Goal: Task Accomplishment & Management: Manage account settings

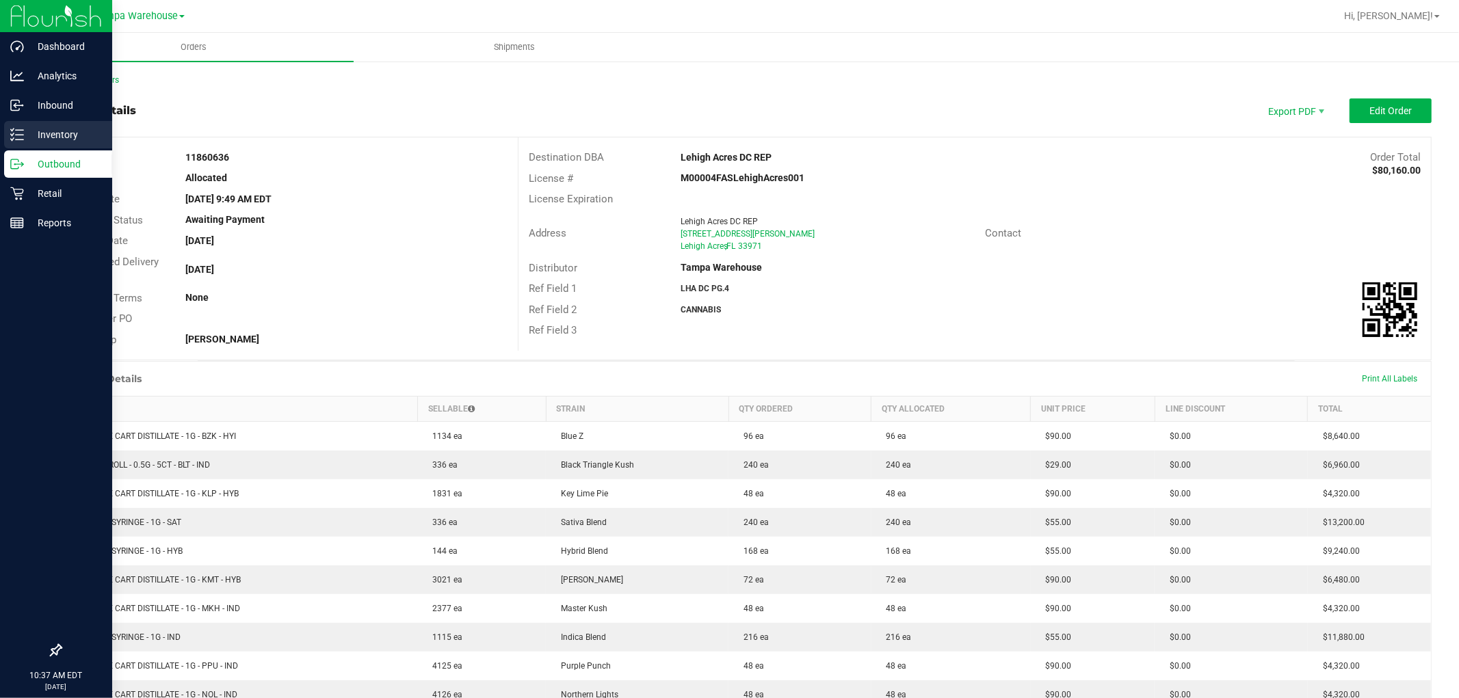
click at [24, 139] on p "Inventory" at bounding box center [65, 135] width 82 height 16
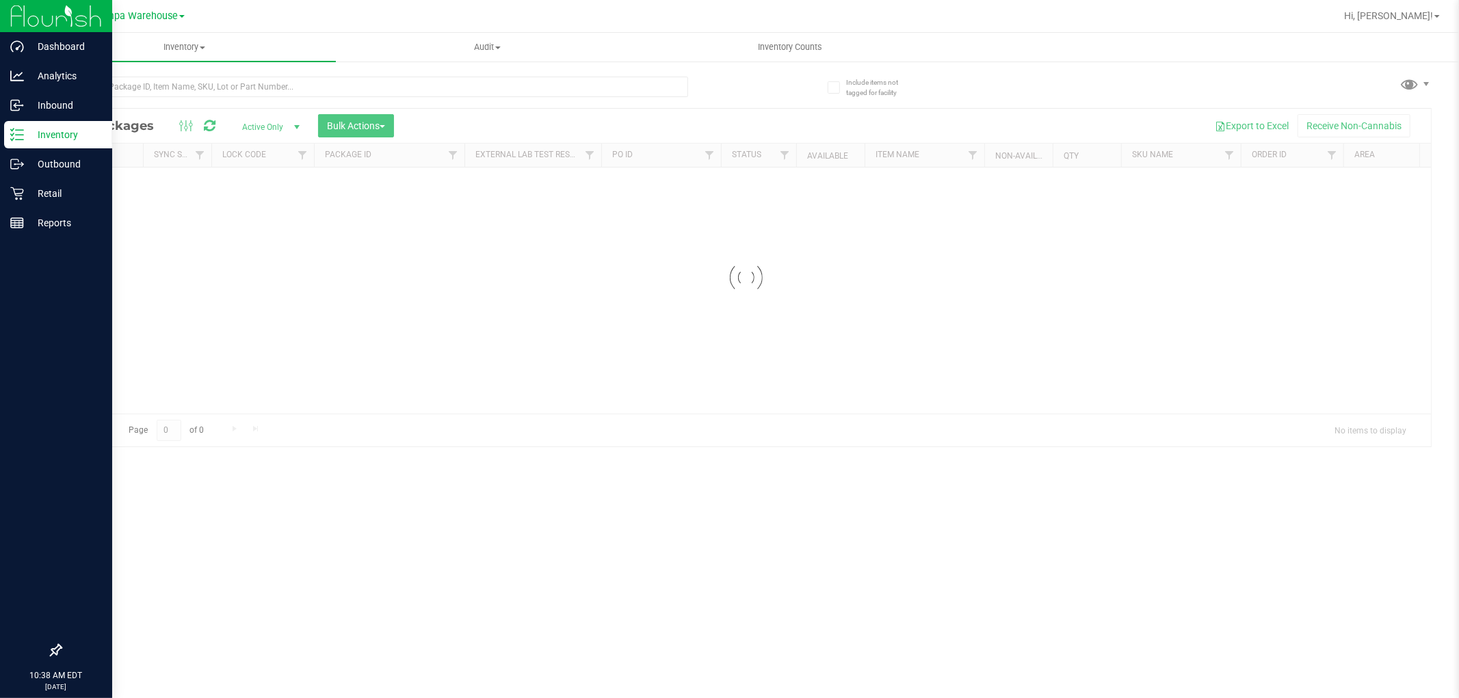
click at [347, 135] on div at bounding box center [746, 278] width 1370 height 338
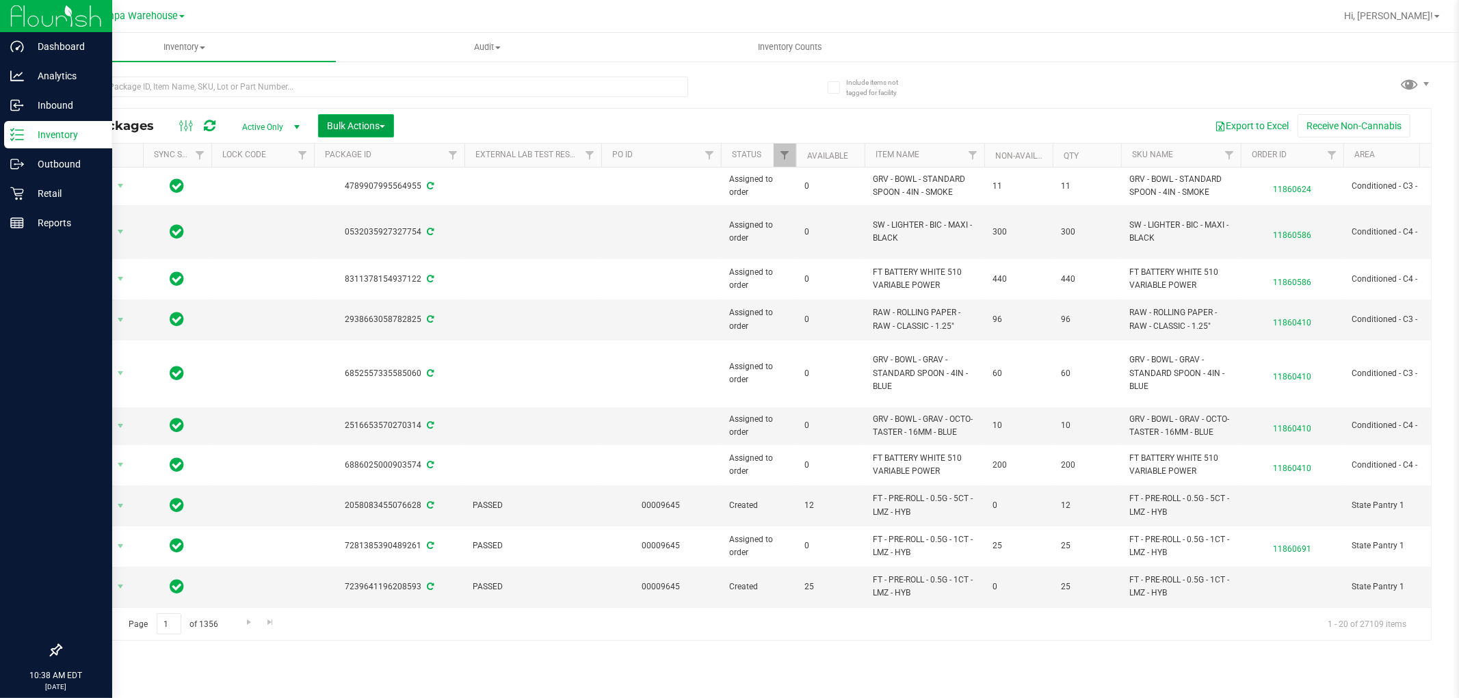
click at [347, 135] on button "Bulk Actions" at bounding box center [356, 125] width 76 height 23
click at [367, 151] on span "Add to outbound order" at bounding box center [372, 156] width 93 height 11
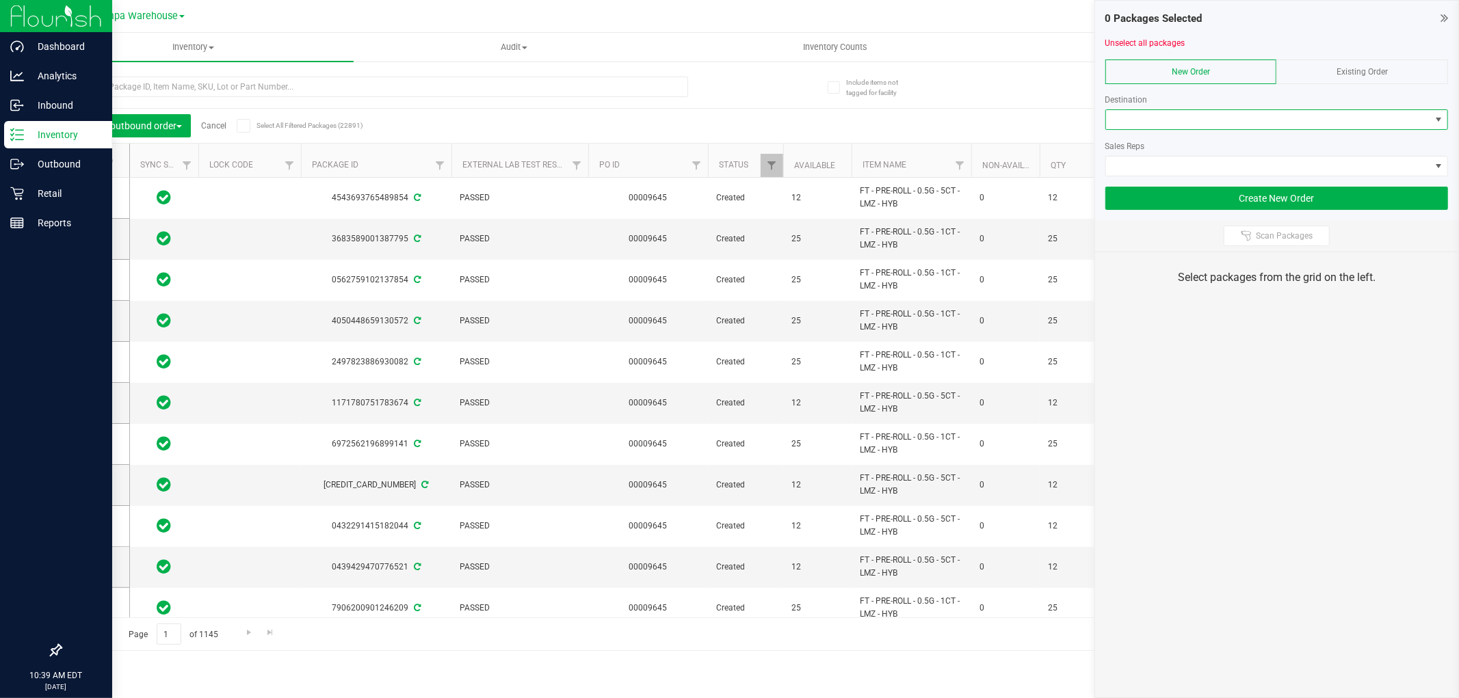
click at [1161, 124] on span at bounding box center [1268, 119] width 324 height 19
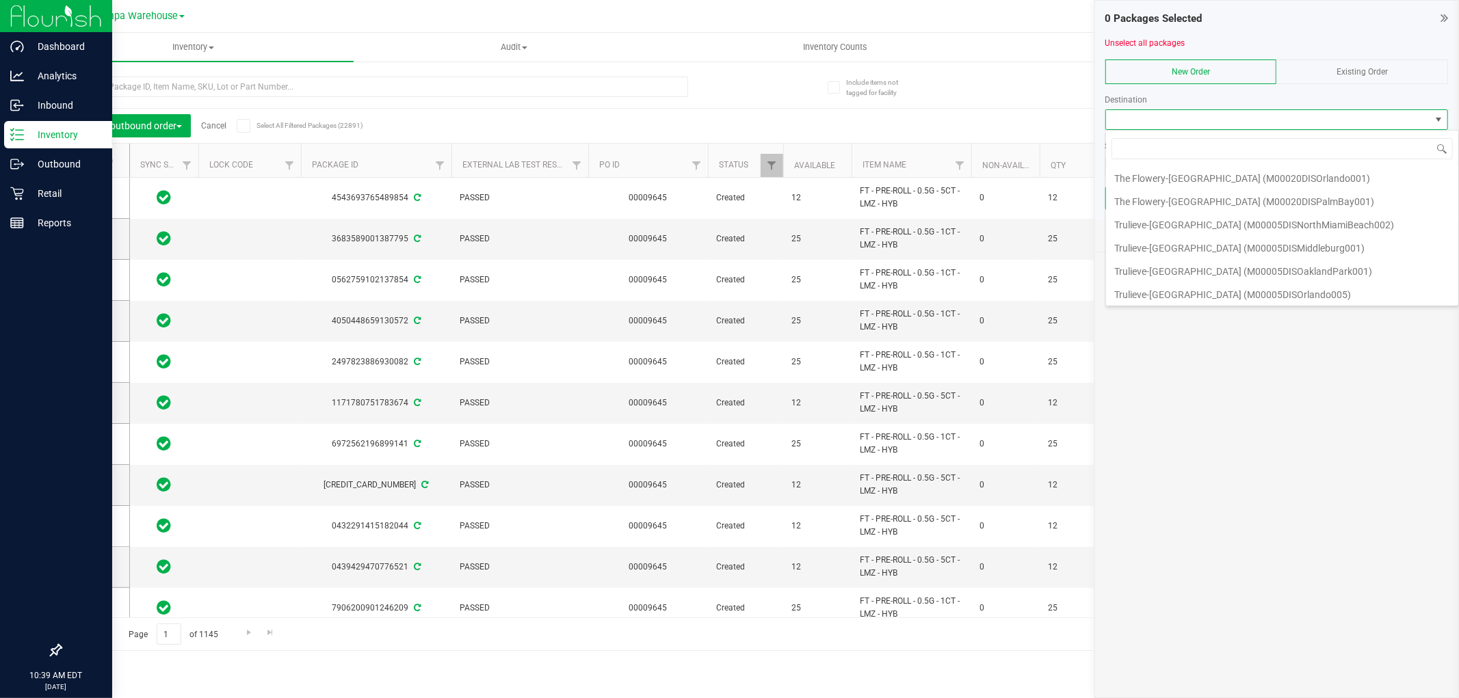
scroll to position [4447, 0]
click at [1173, 376] on li "WPB DC" at bounding box center [1282, 387] width 352 height 23
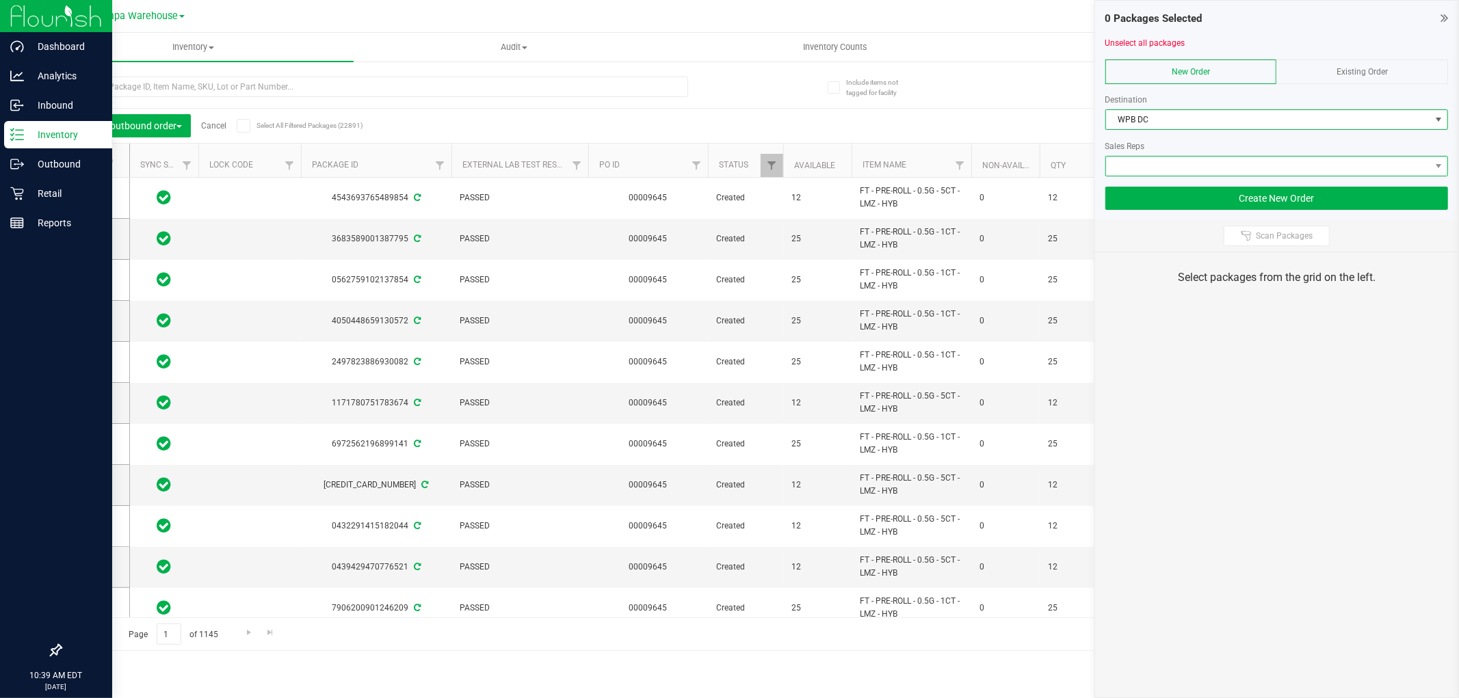
click at [1197, 164] on span at bounding box center [1268, 166] width 324 height 19
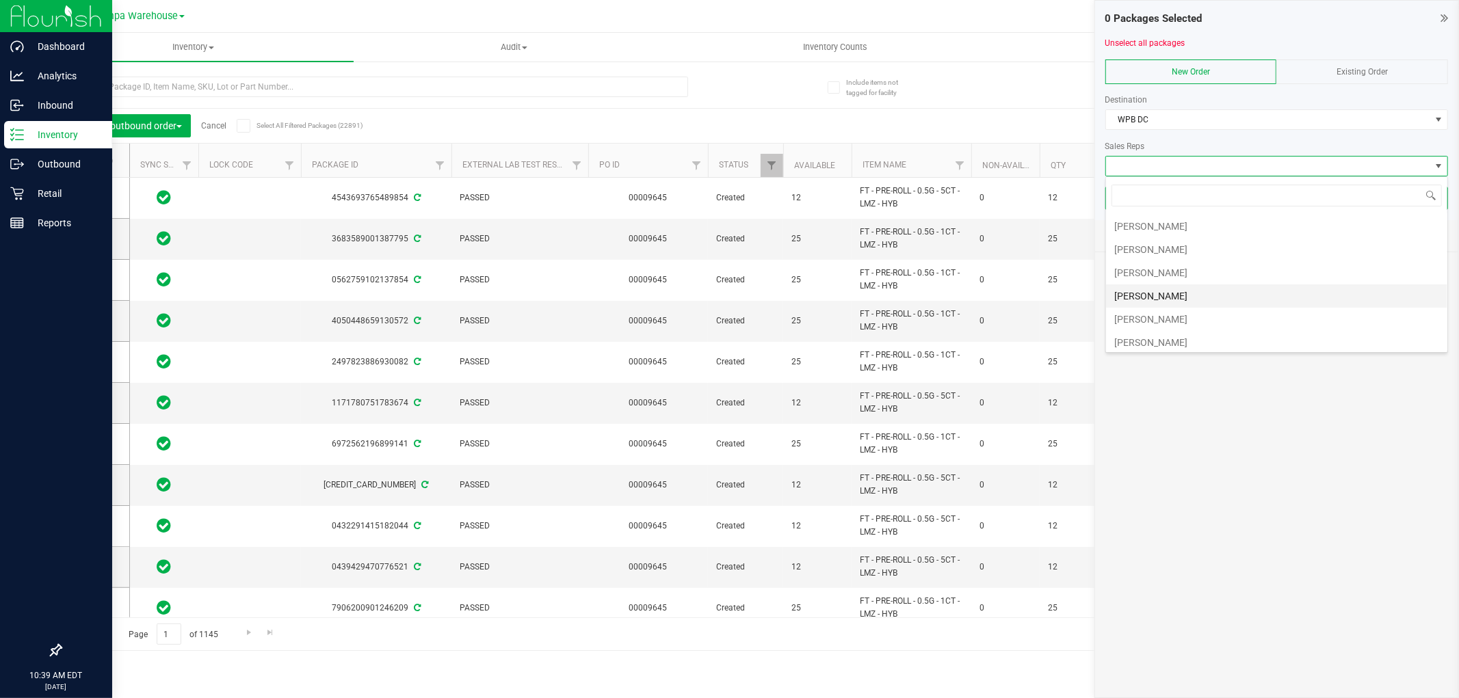
scroll to position [354, 0]
click at [1184, 293] on li "[PERSON_NAME]" at bounding box center [1276, 291] width 341 height 23
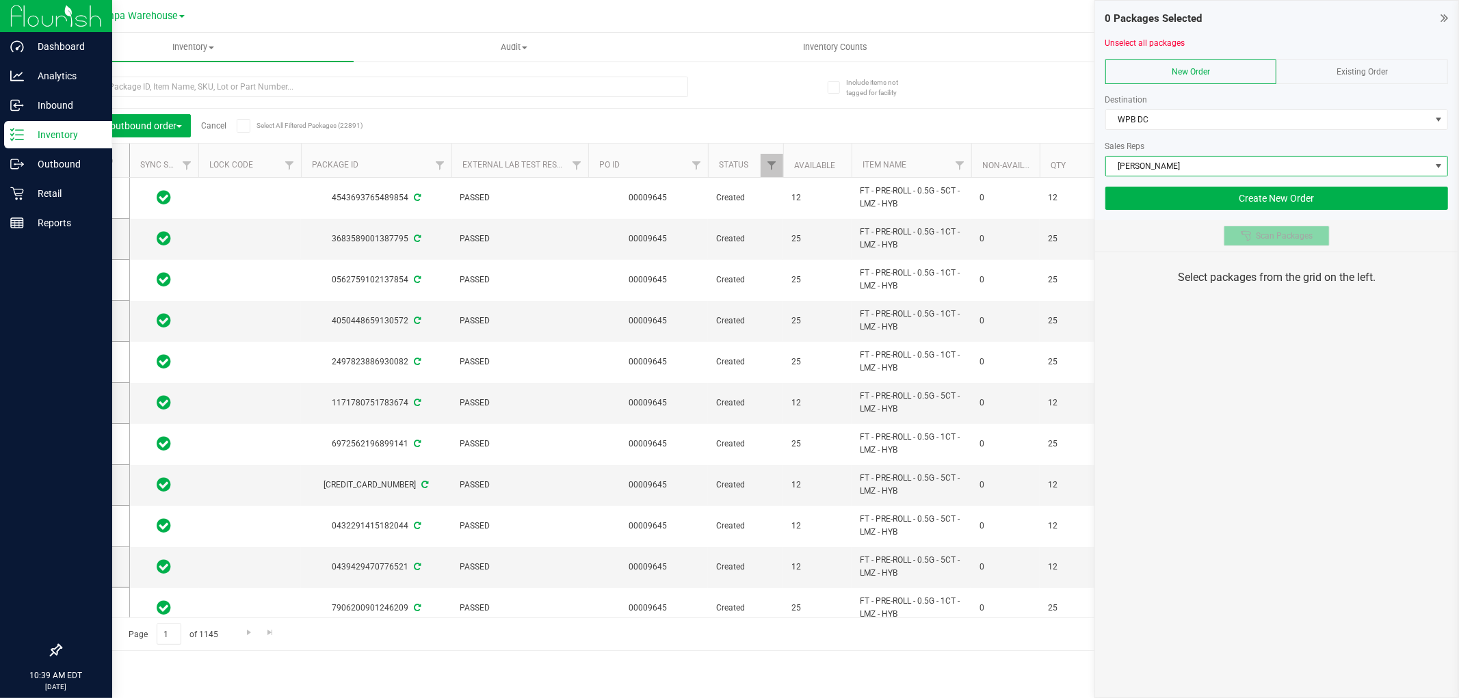
click at [1286, 237] on span "Scan Packages" at bounding box center [1283, 235] width 57 height 11
click at [1253, 241] on div at bounding box center [1247, 235] width 15 height 11
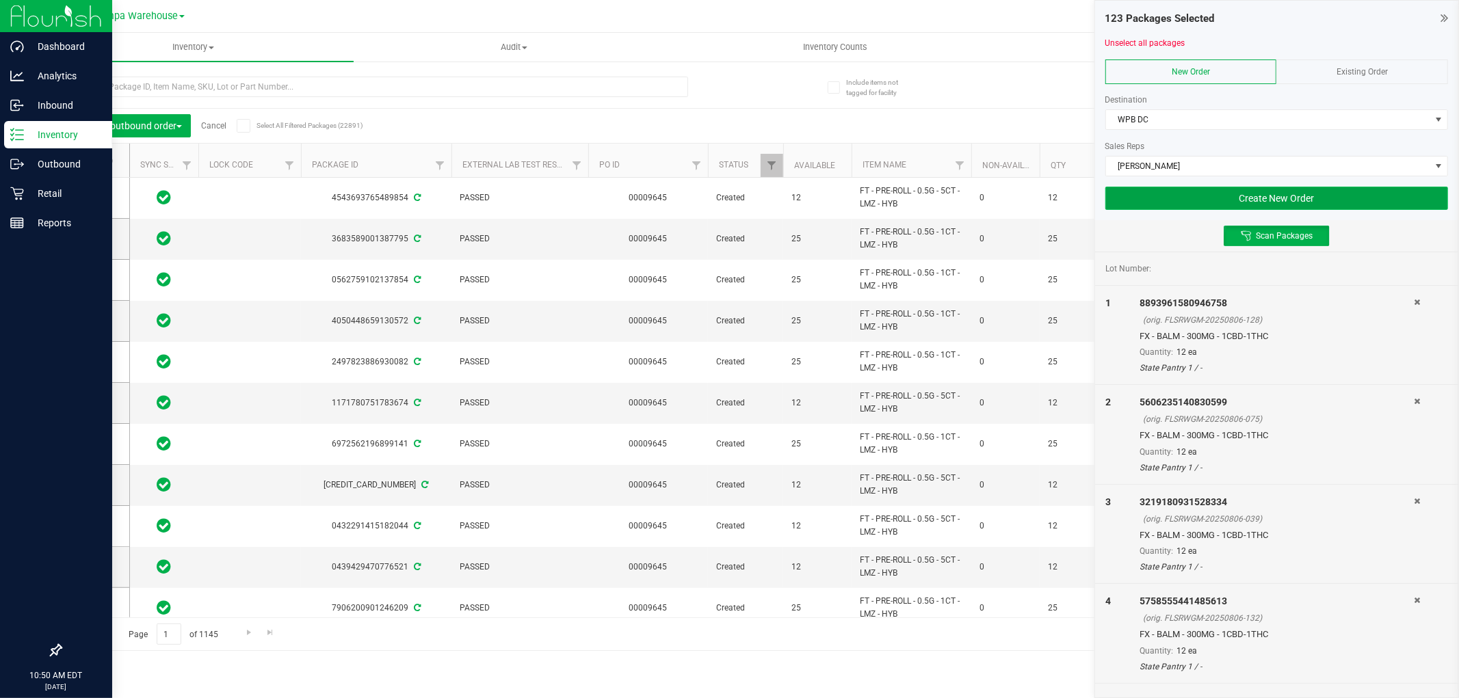
click at [1353, 202] on button "Create New Order" at bounding box center [1276, 198] width 343 height 23
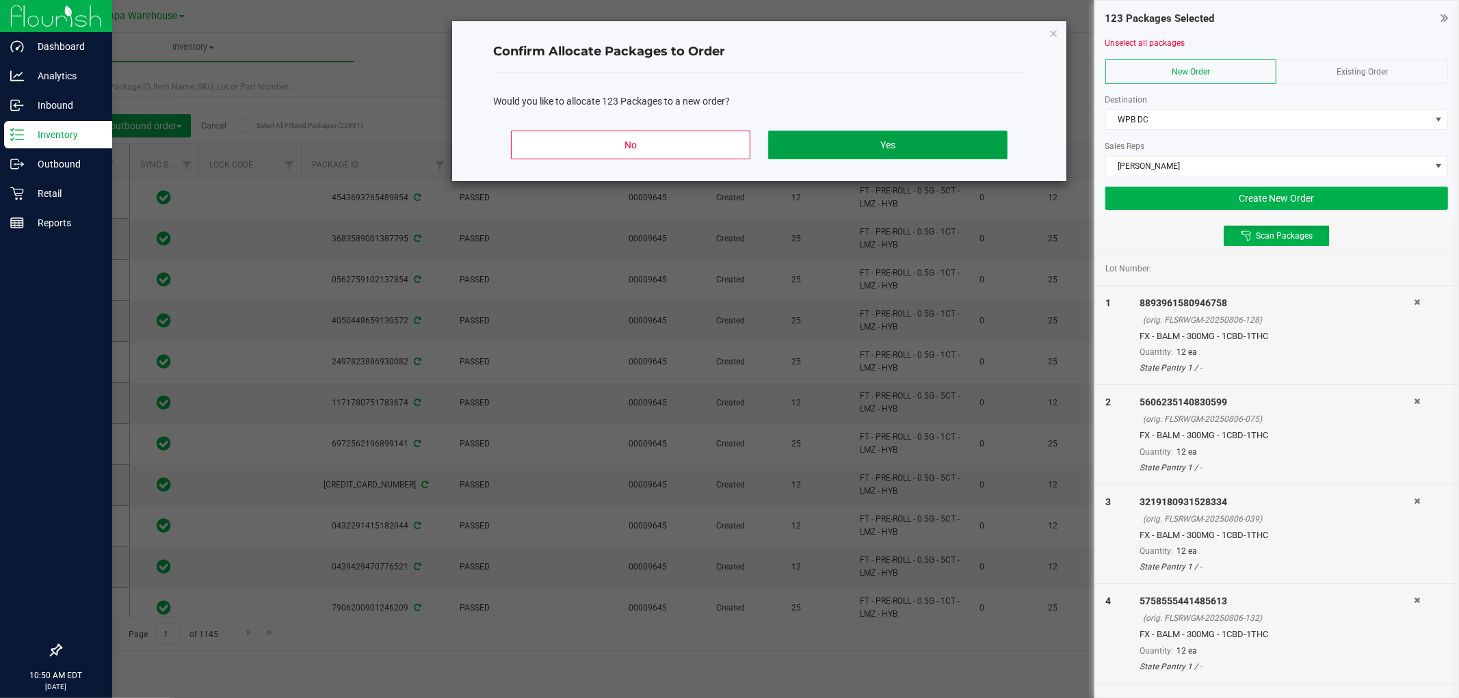
click at [893, 142] on button "Yes" at bounding box center [887, 145] width 239 height 29
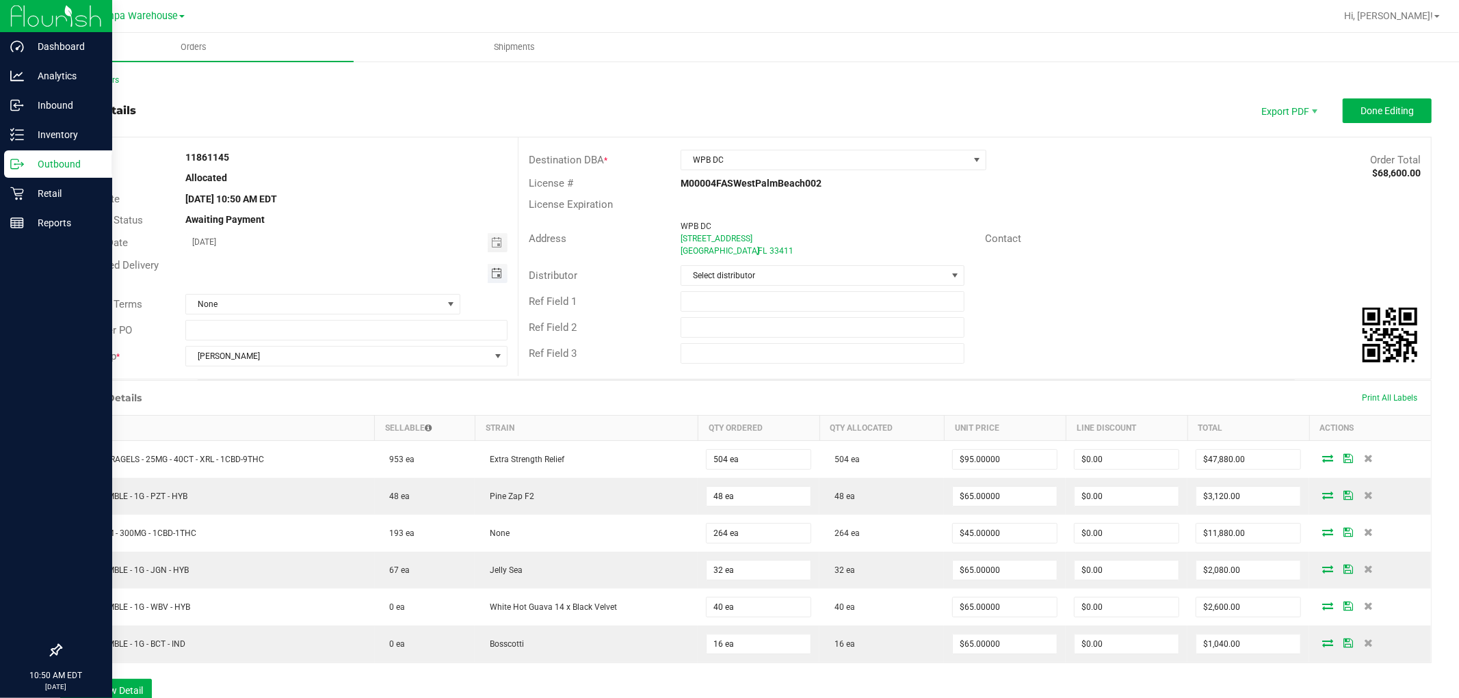
click at [493, 274] on span "Toggle calendar" at bounding box center [496, 273] width 11 height 11
click at [340, 427] on span "29" at bounding box center [346, 428] width 20 height 21
type input "[DATE]"
click at [758, 279] on span "Select distributor" at bounding box center [813, 275] width 265 height 19
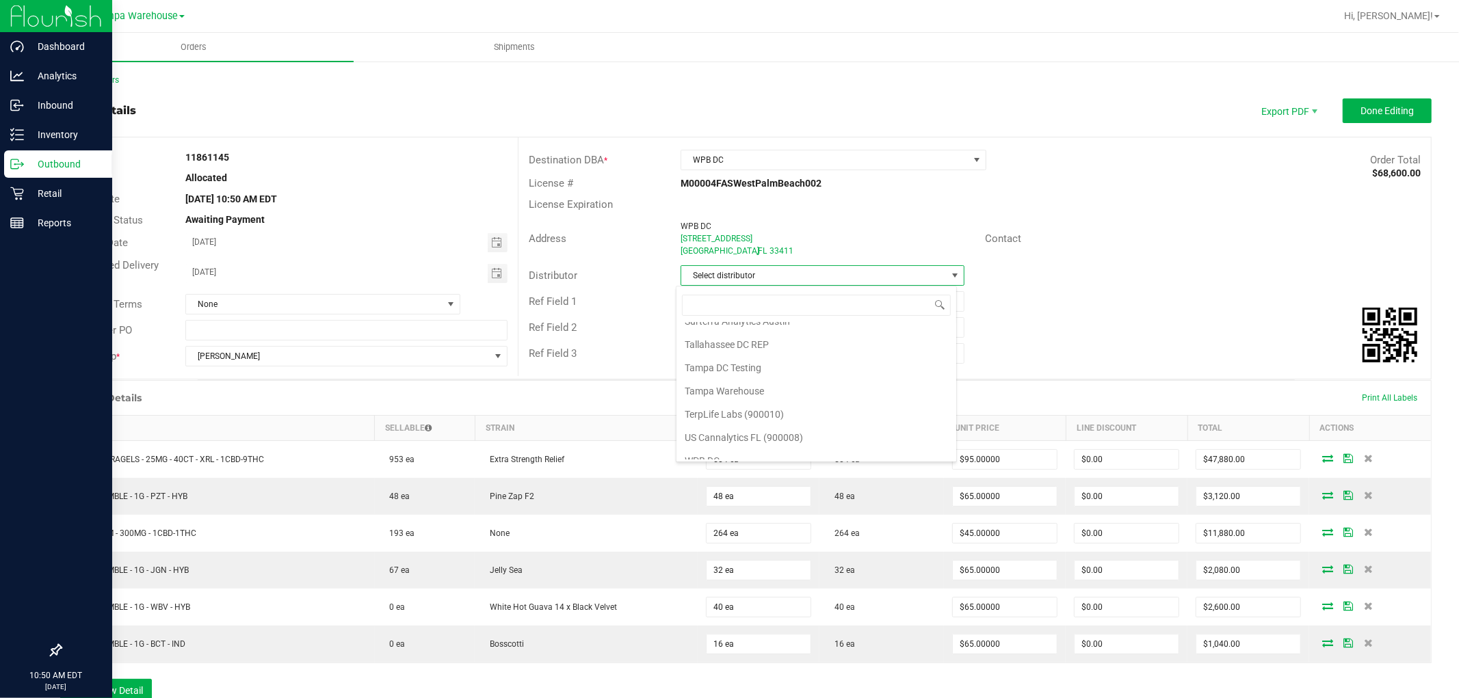
scroll to position [659, 0]
click at [768, 377] on li "Tampa Warehouse" at bounding box center [816, 378] width 280 height 23
click at [778, 310] on input "text" at bounding box center [822, 301] width 284 height 21
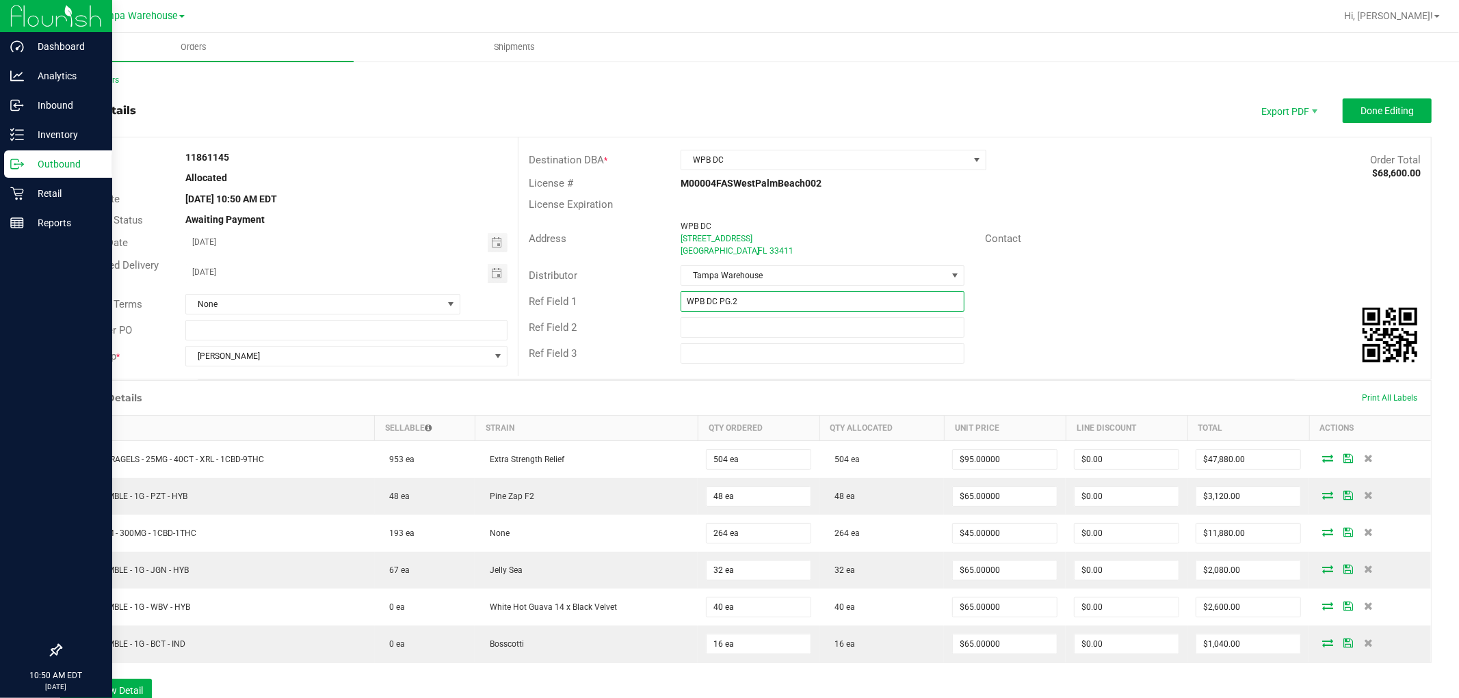
type input "WPB DC PG.2"
type input "CANNABIS"
click at [1343, 116] on button "Done Editing" at bounding box center [1386, 110] width 89 height 25
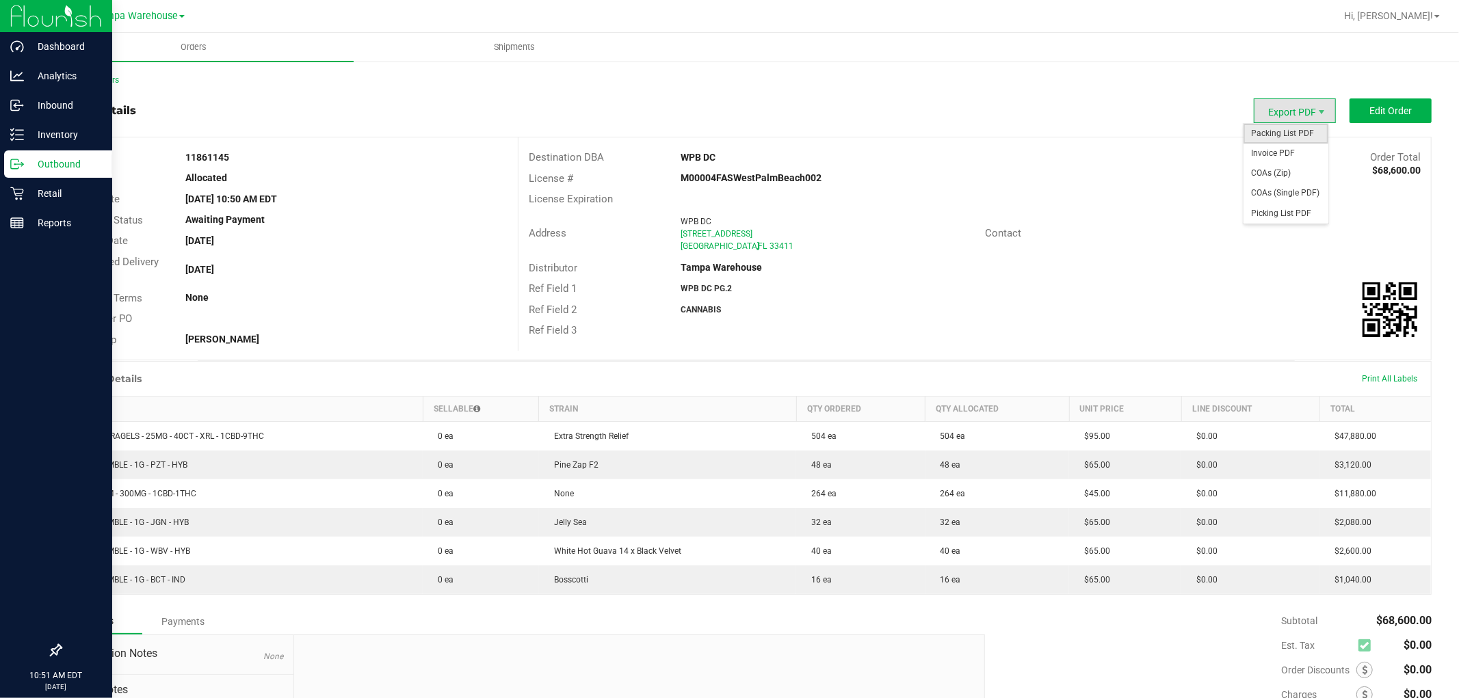
click at [1273, 133] on span "Packing List PDF" at bounding box center [1285, 134] width 85 height 20
